Goal: Navigation & Orientation: Find specific page/section

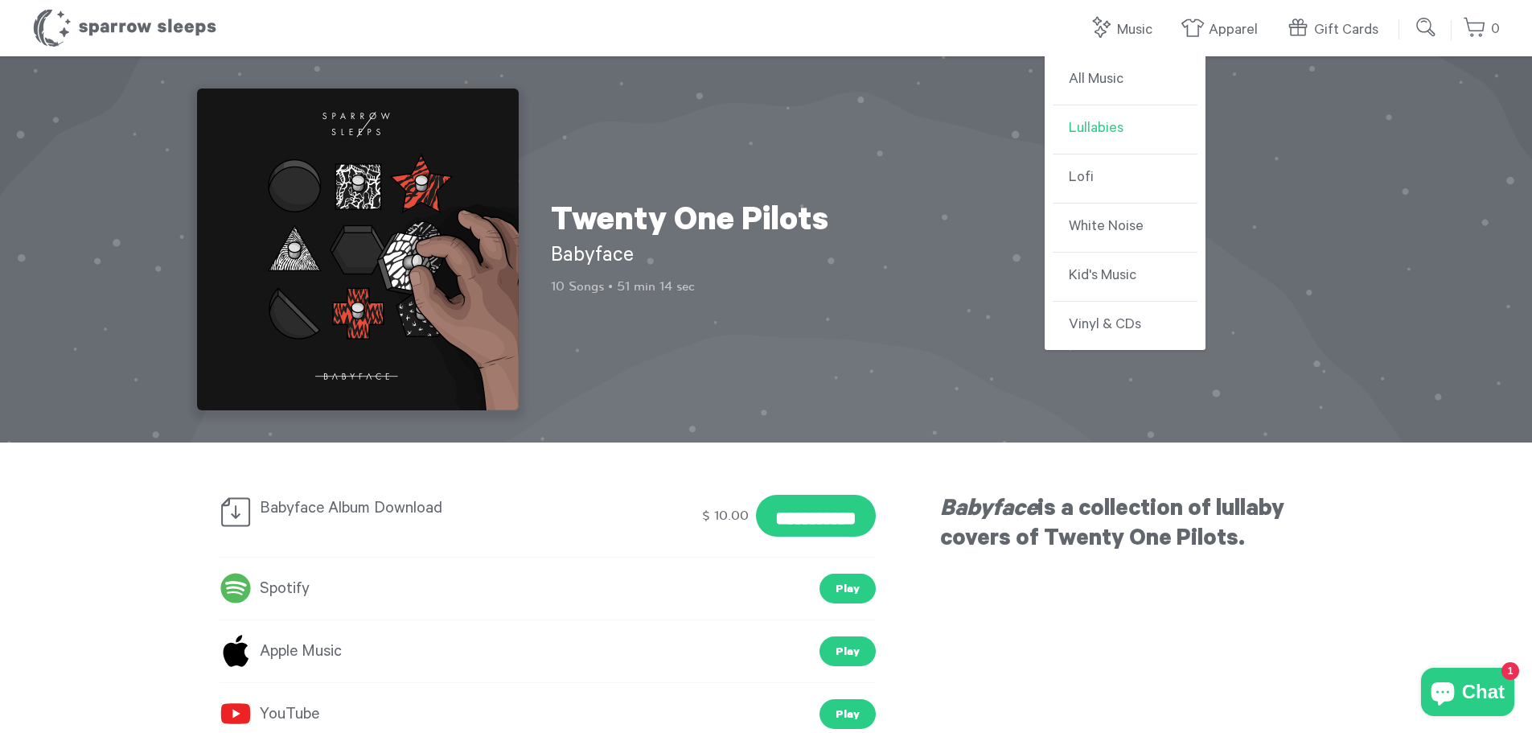
click at [1121, 128] on link "Lullabies" at bounding box center [1125, 129] width 145 height 49
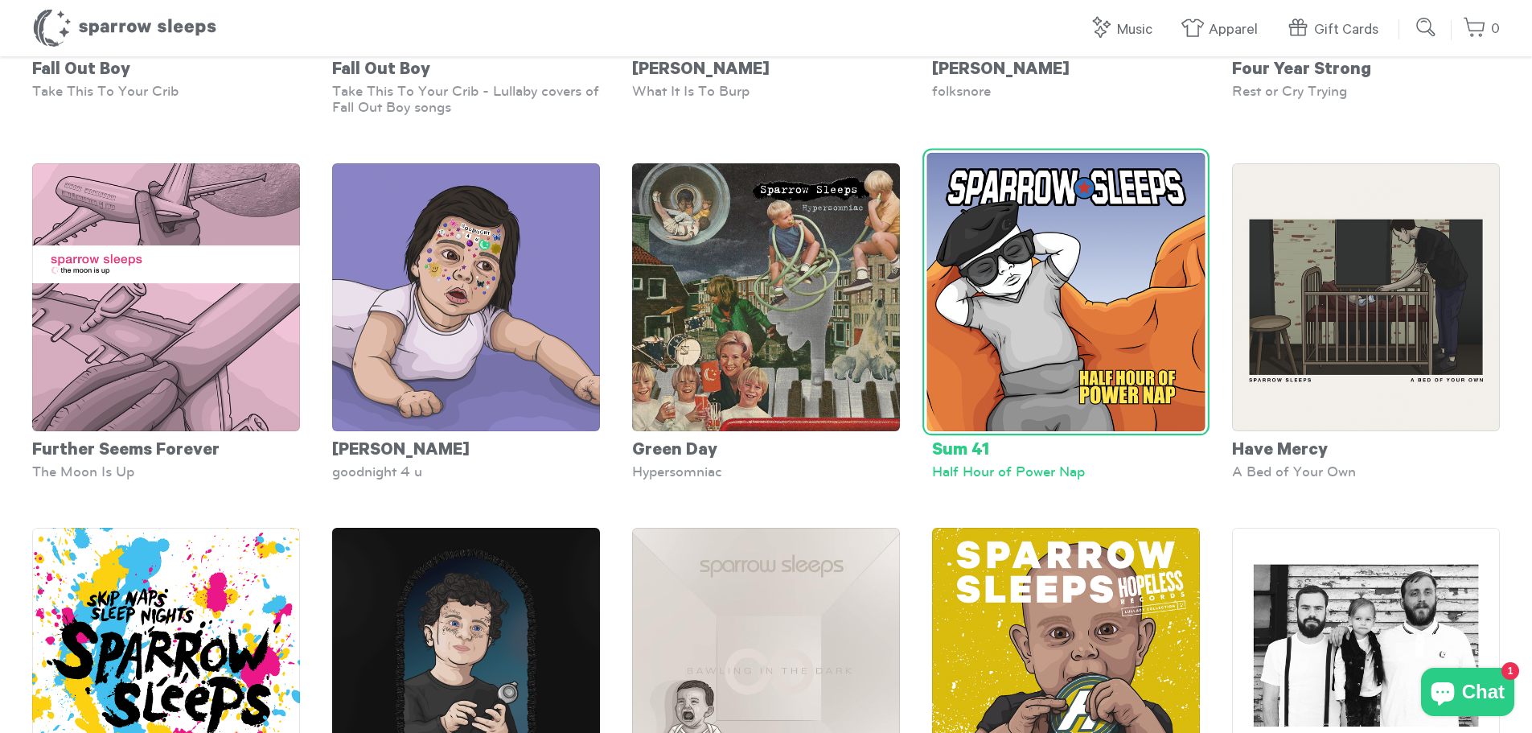
scroll to position [2413, 0]
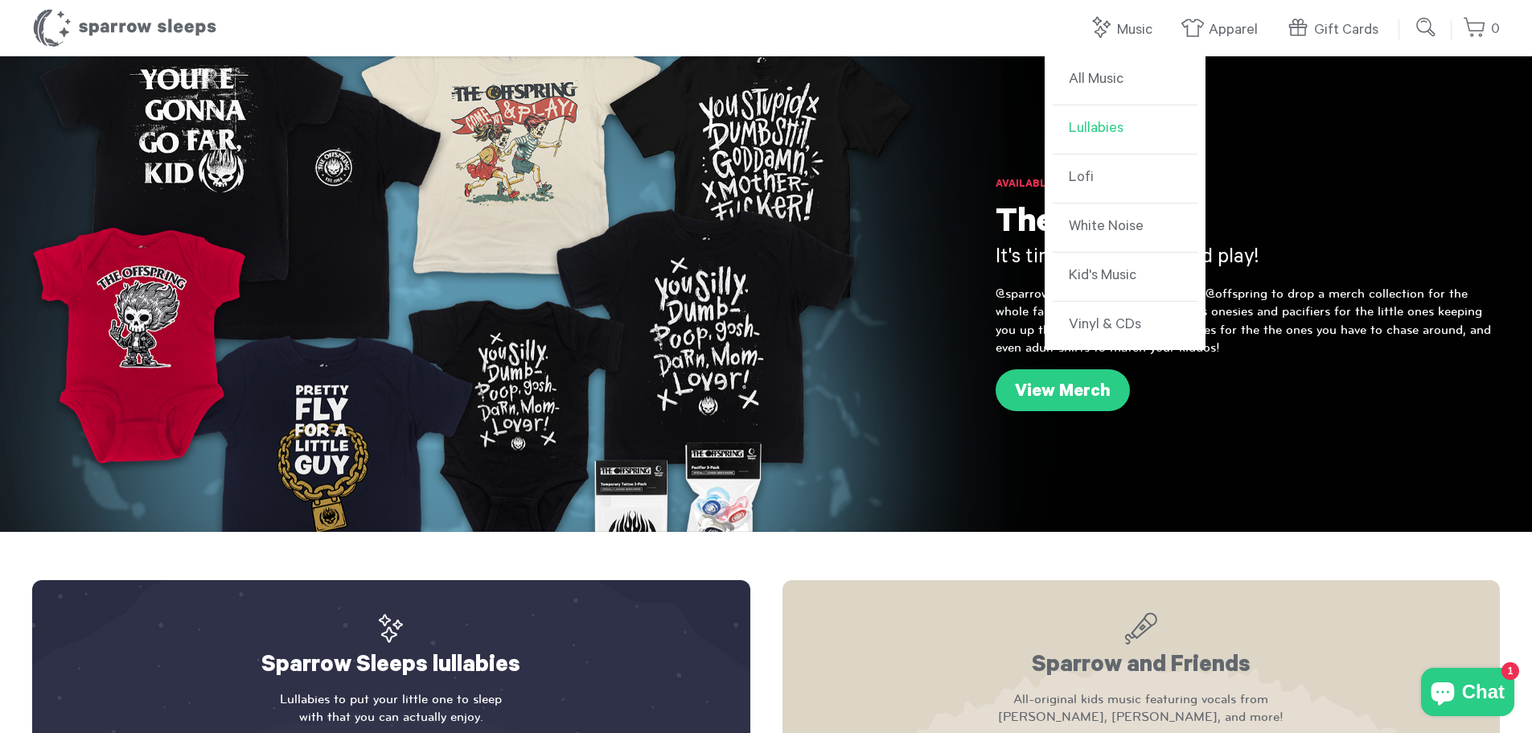
click at [1112, 121] on link "Lullabies" at bounding box center [1125, 129] width 145 height 49
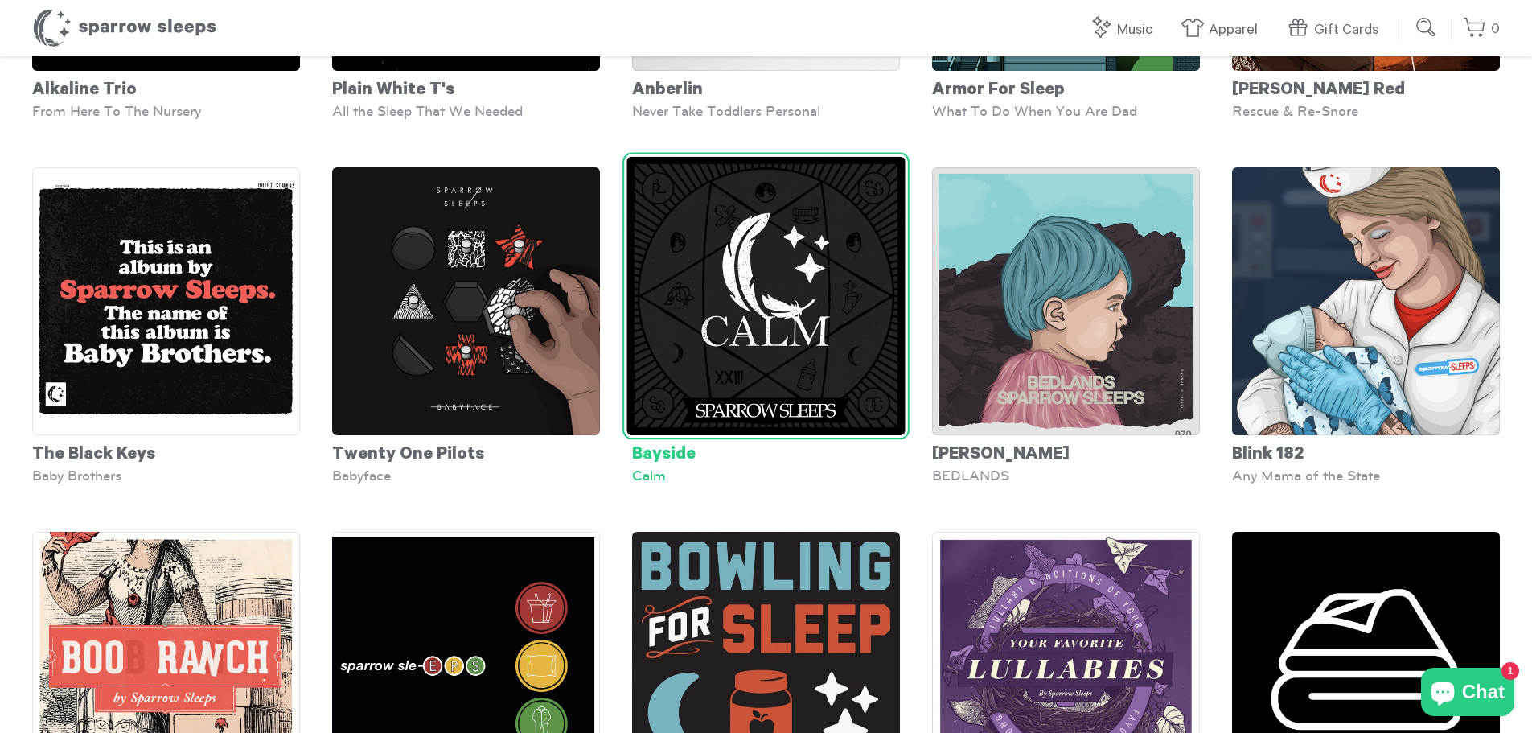
scroll to position [402, 0]
